Goal: Task Accomplishment & Management: Use online tool/utility

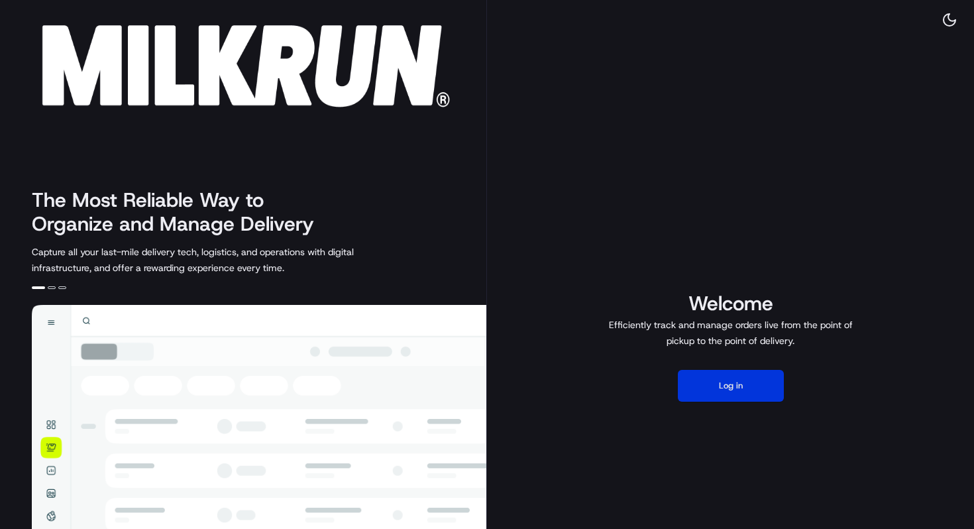
click at [718, 378] on button "Log in" at bounding box center [731, 386] width 106 height 32
